Goal: Transaction & Acquisition: Obtain resource

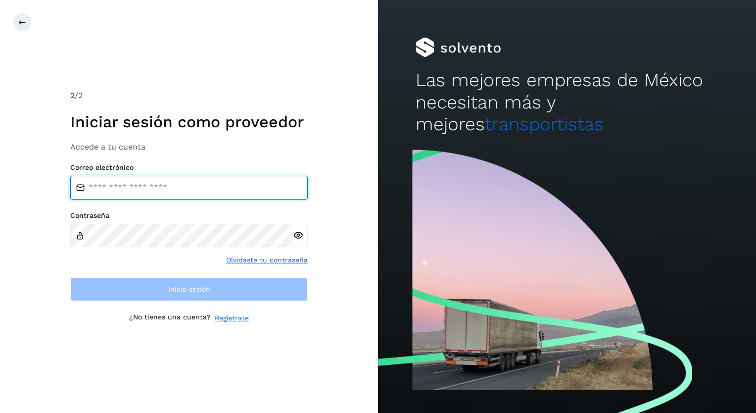
type input "**********"
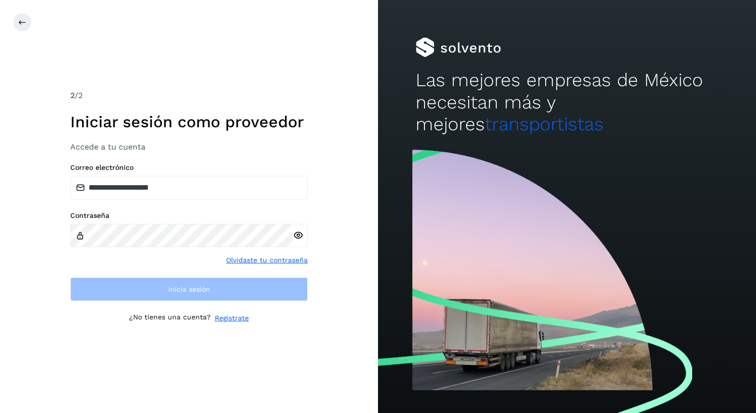
click at [299, 234] on icon at bounding box center [298, 235] width 10 height 10
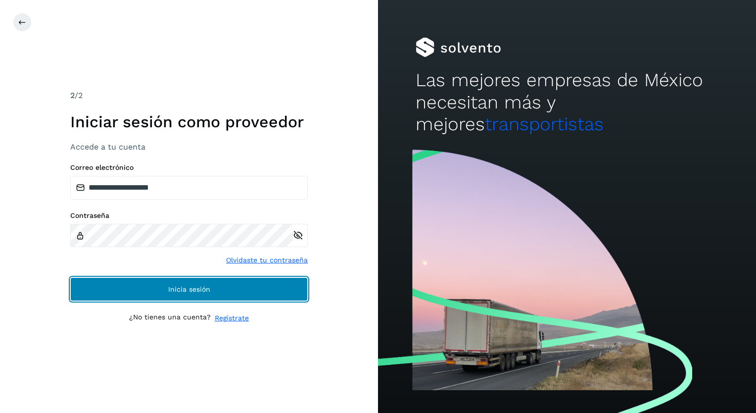
click at [190, 285] on span "Inicia sesión" at bounding box center [189, 288] width 42 height 7
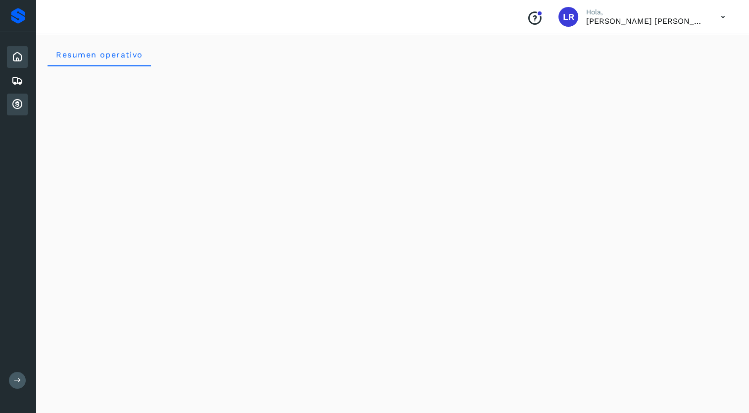
click at [15, 100] on icon at bounding box center [17, 104] width 12 height 12
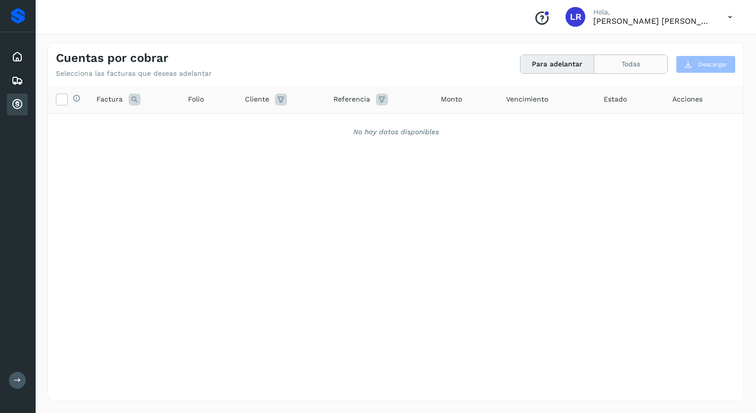
click at [622, 62] on button "Todas" at bounding box center [630, 64] width 73 height 18
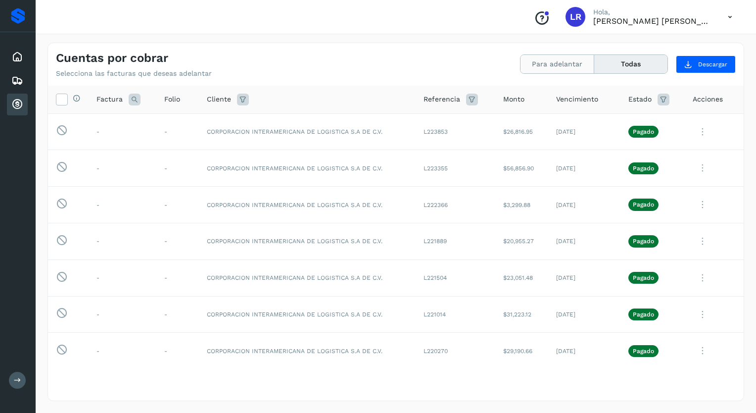
click at [565, 61] on button "Para adelantar" at bounding box center [558, 64] width 74 height 18
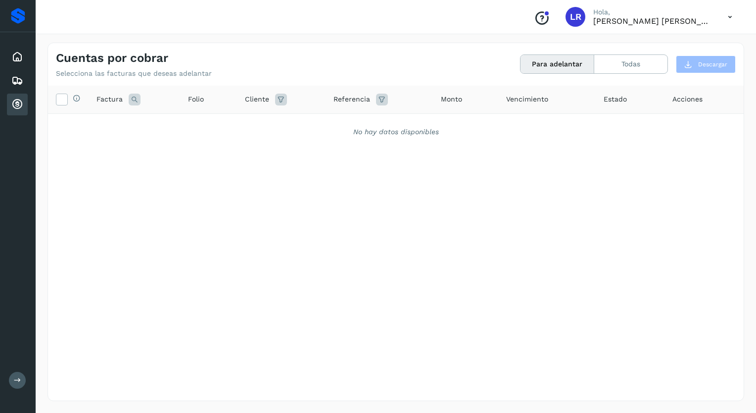
click at [19, 378] on icon at bounding box center [17, 379] width 7 height 7
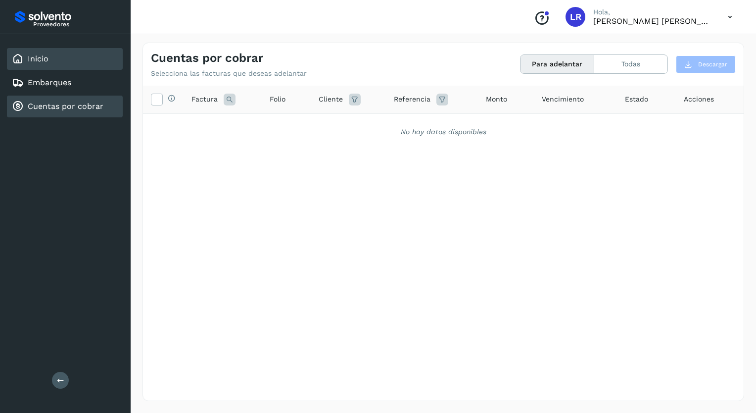
click at [40, 56] on link "Inicio" at bounding box center [38, 58] width 21 height 9
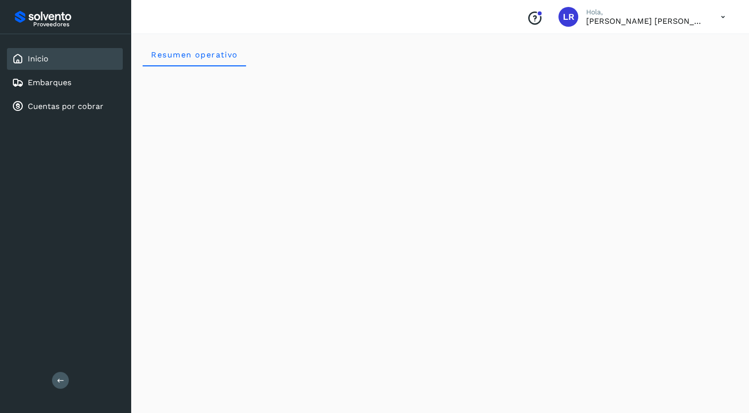
click at [720, 13] on icon at bounding box center [723, 17] width 20 height 20
click at [651, 41] on div "Cerrar sesión" at bounding box center [674, 44] width 118 height 19
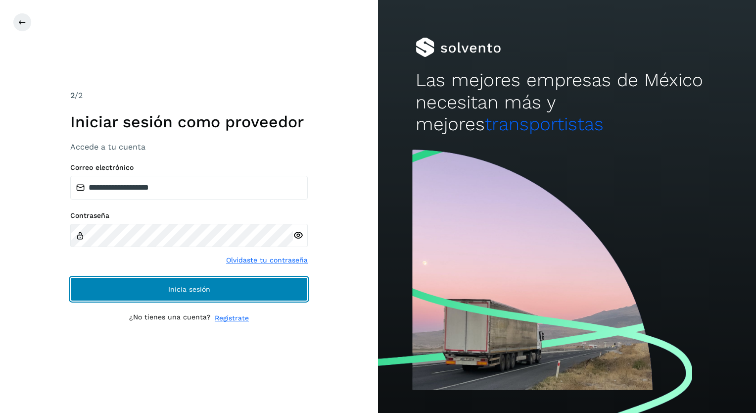
click at [183, 282] on button "Inicia sesión" at bounding box center [189, 289] width 238 height 24
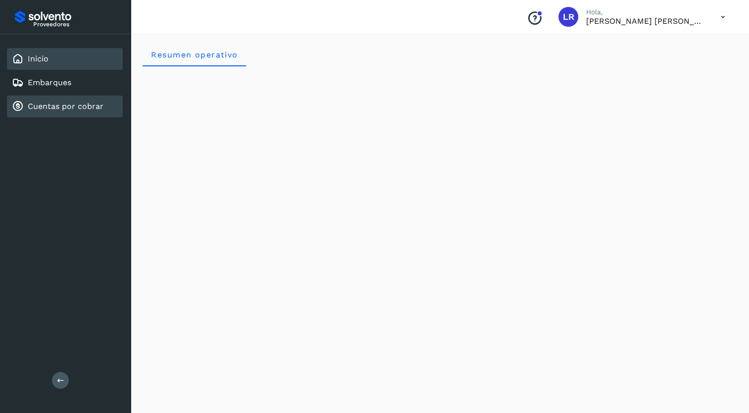
click at [51, 102] on link "Cuentas por cobrar" at bounding box center [66, 105] width 76 height 9
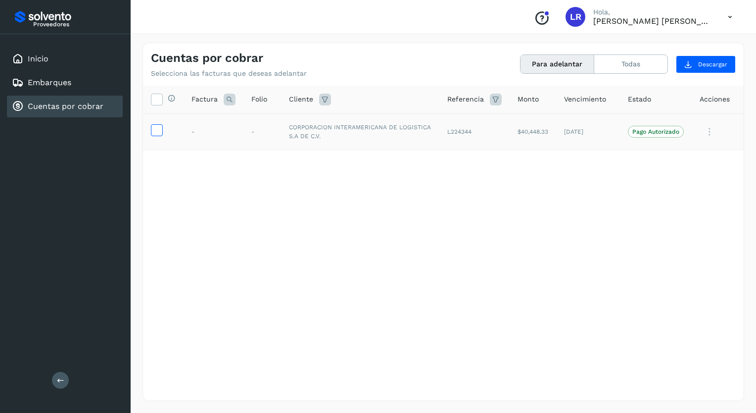
click at [155, 133] on icon at bounding box center [156, 129] width 10 height 10
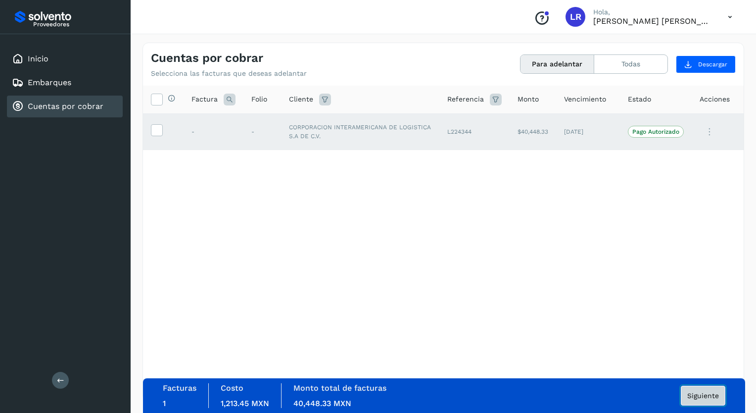
click at [705, 396] on span "Siguiente" at bounding box center [703, 395] width 32 height 7
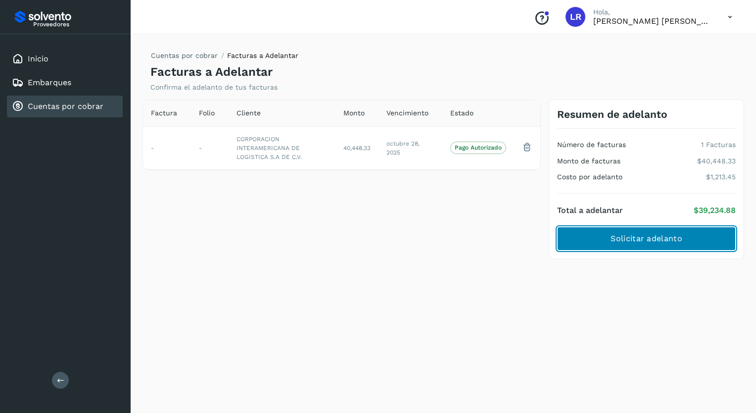
click at [640, 237] on span "Solicitar adelanto" at bounding box center [646, 238] width 71 height 11
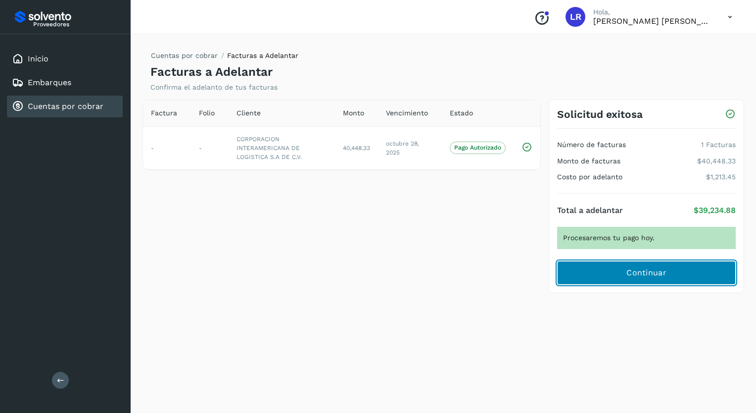
click at [624, 272] on button "Continuar" at bounding box center [646, 273] width 179 height 24
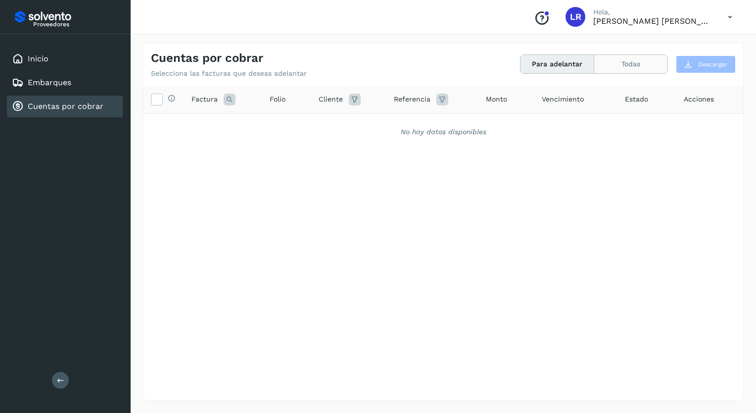
click at [634, 63] on button "Todas" at bounding box center [630, 64] width 73 height 18
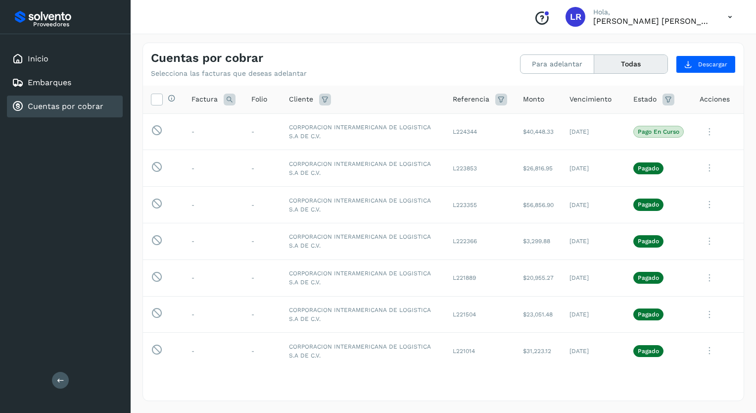
click at [727, 16] on icon at bounding box center [730, 17] width 20 height 20
click at [667, 44] on div "Cerrar sesión" at bounding box center [681, 44] width 118 height 19
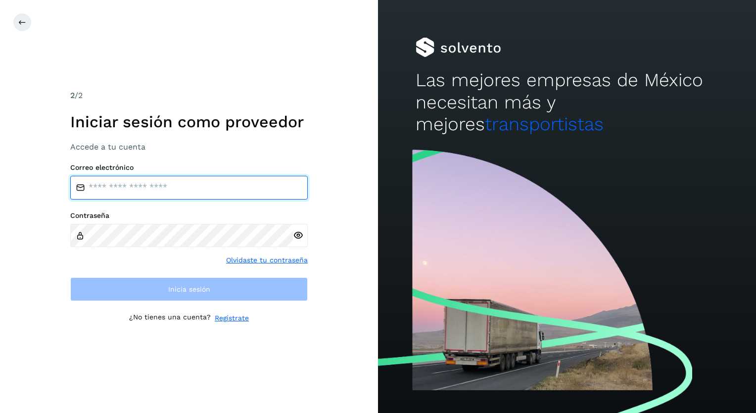
type input "**********"
